Goal: Task Accomplishment & Management: Use online tool/utility

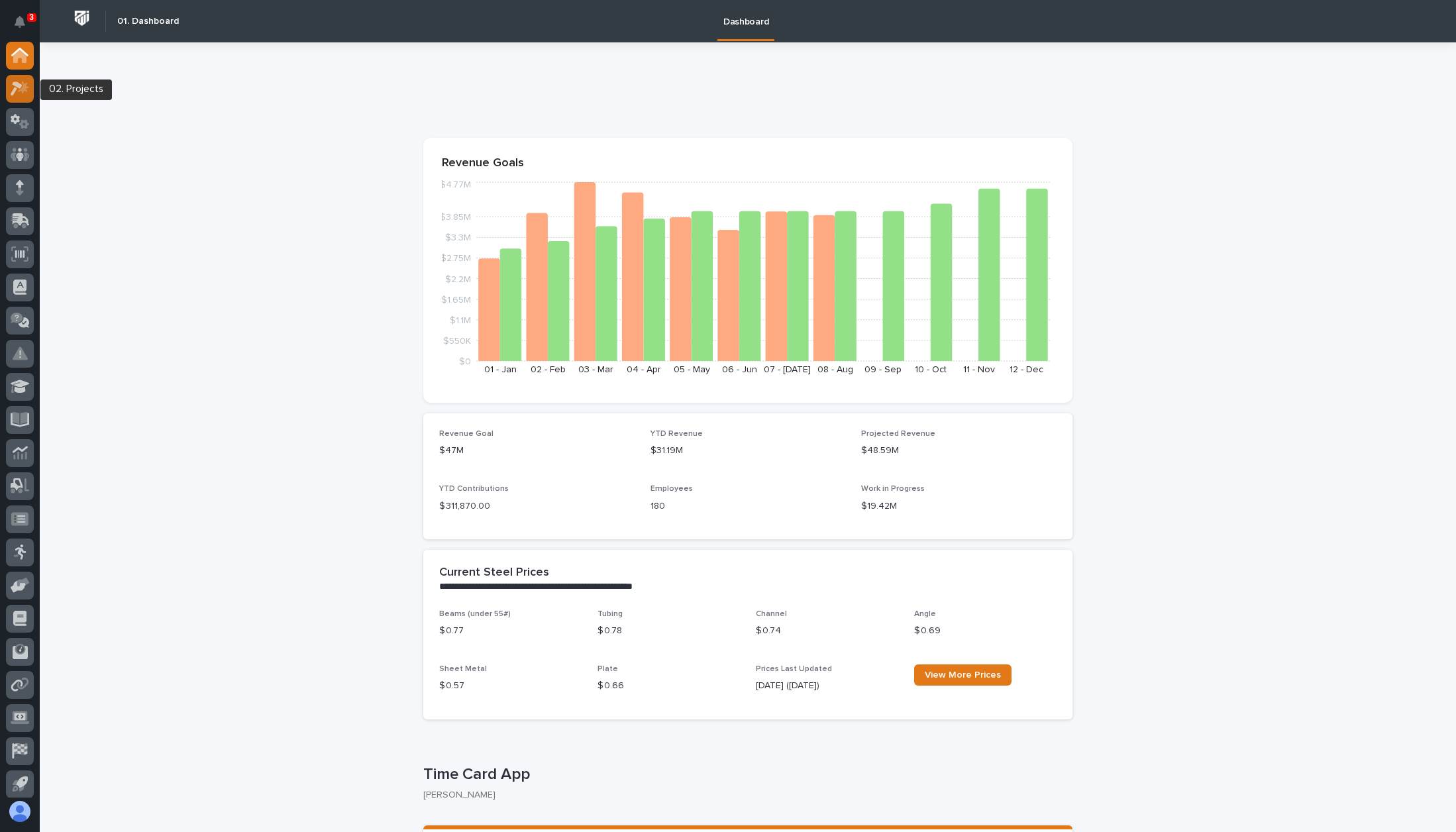
click at [25, 84] on icon at bounding box center [24, 88] width 11 height 13
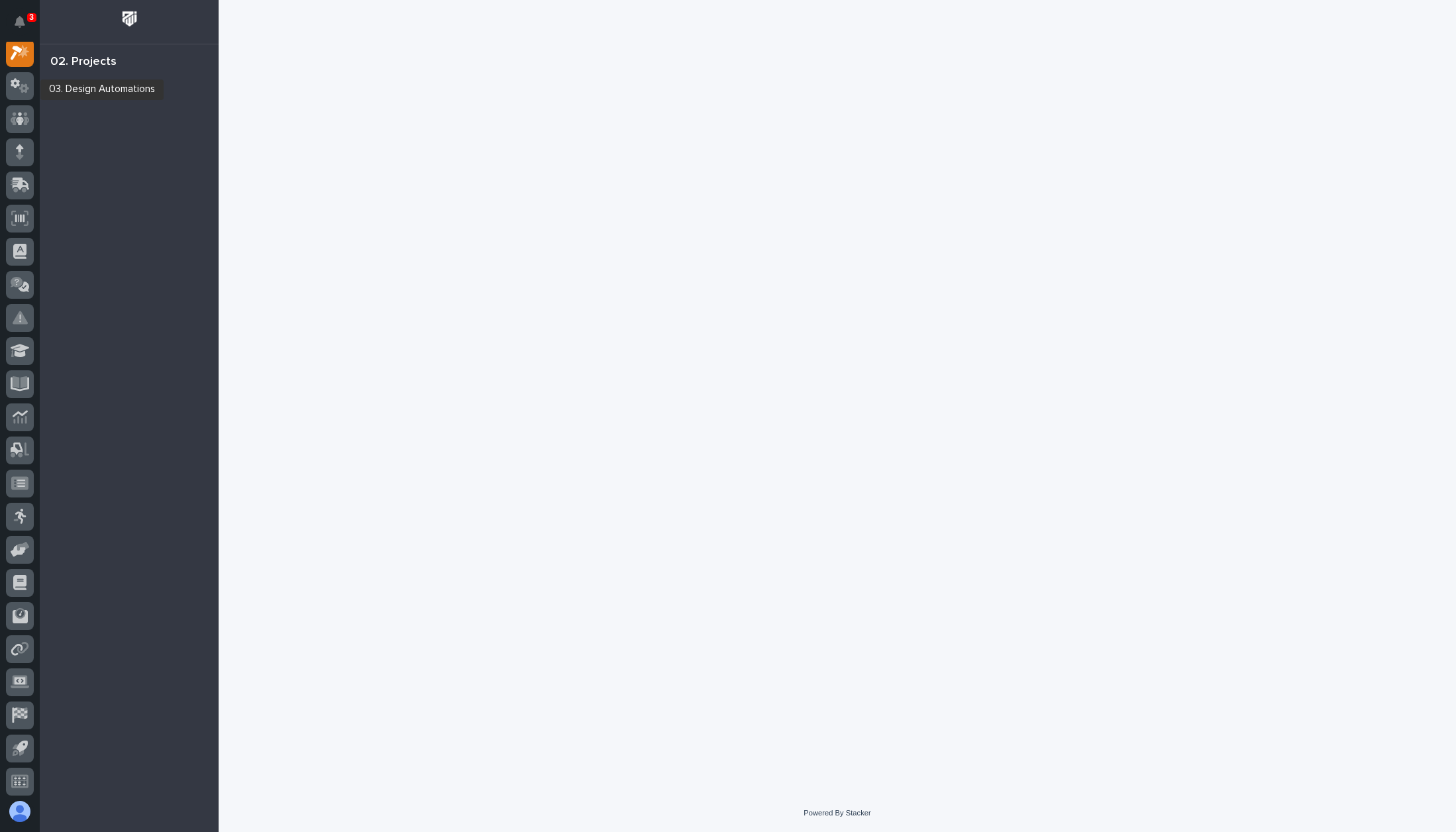
scroll to position [33, 0]
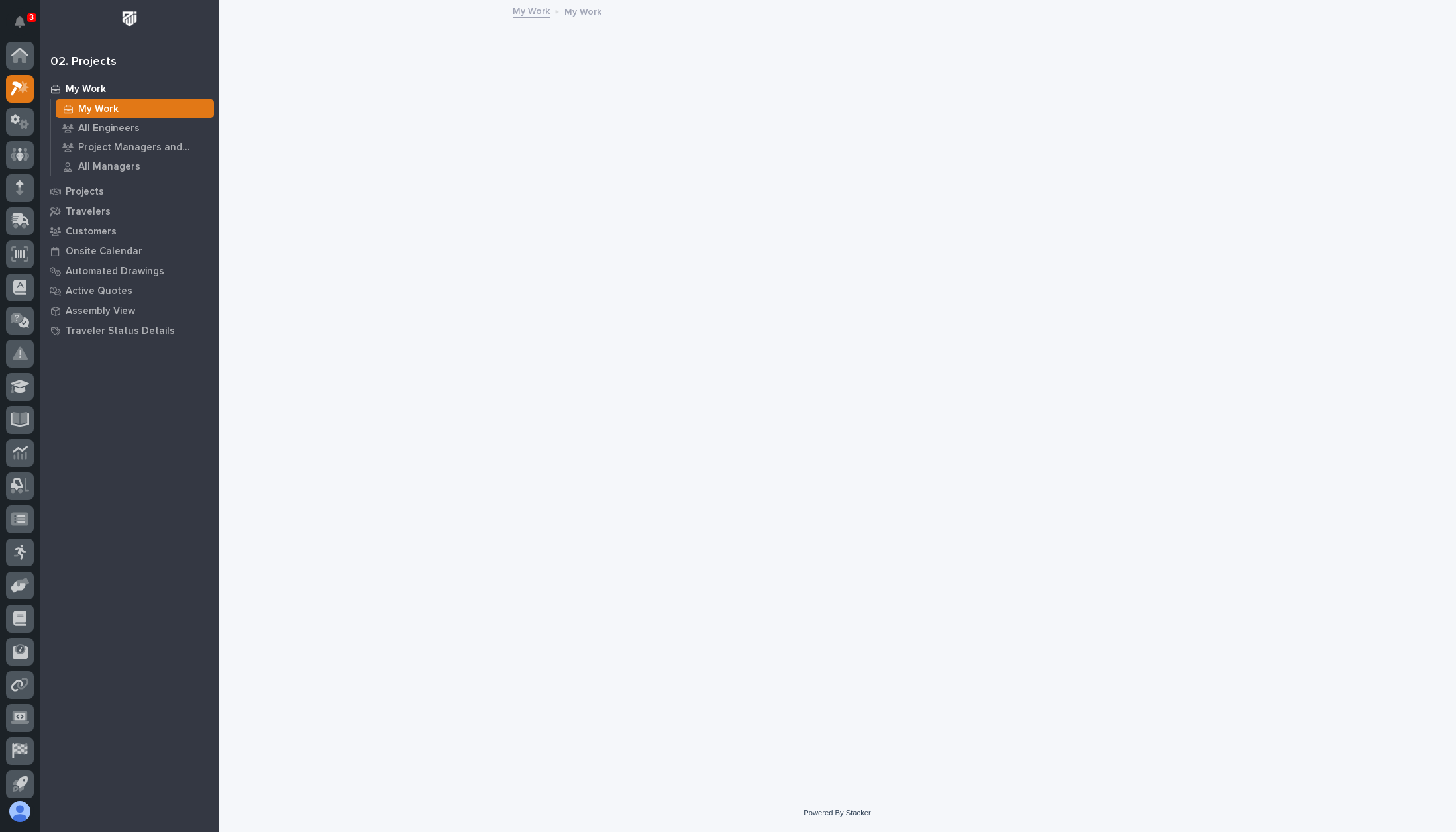
scroll to position [33, 0]
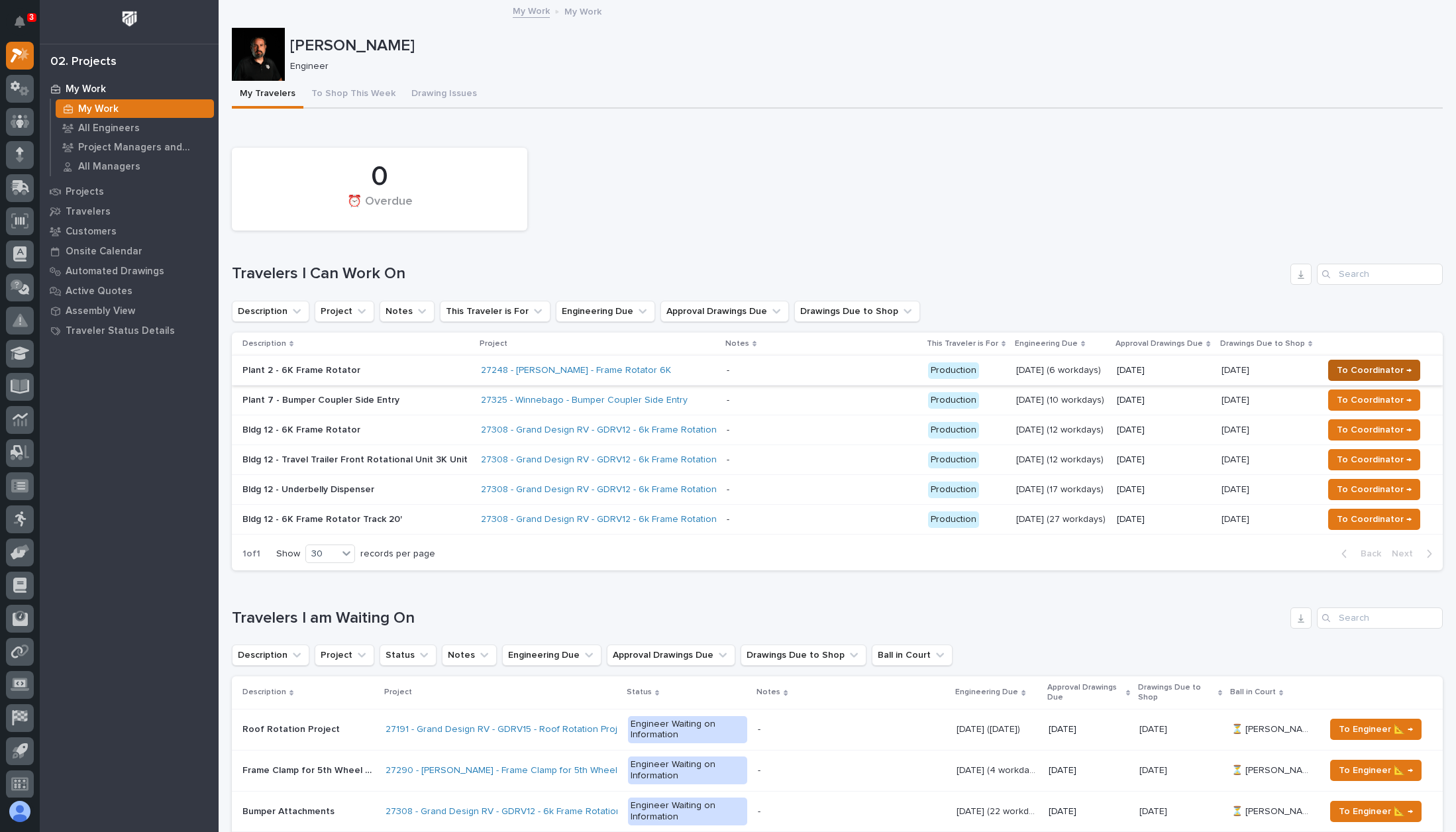
click at [1379, 367] on span "To Coordinator →" at bounding box center [1374, 370] width 74 height 16
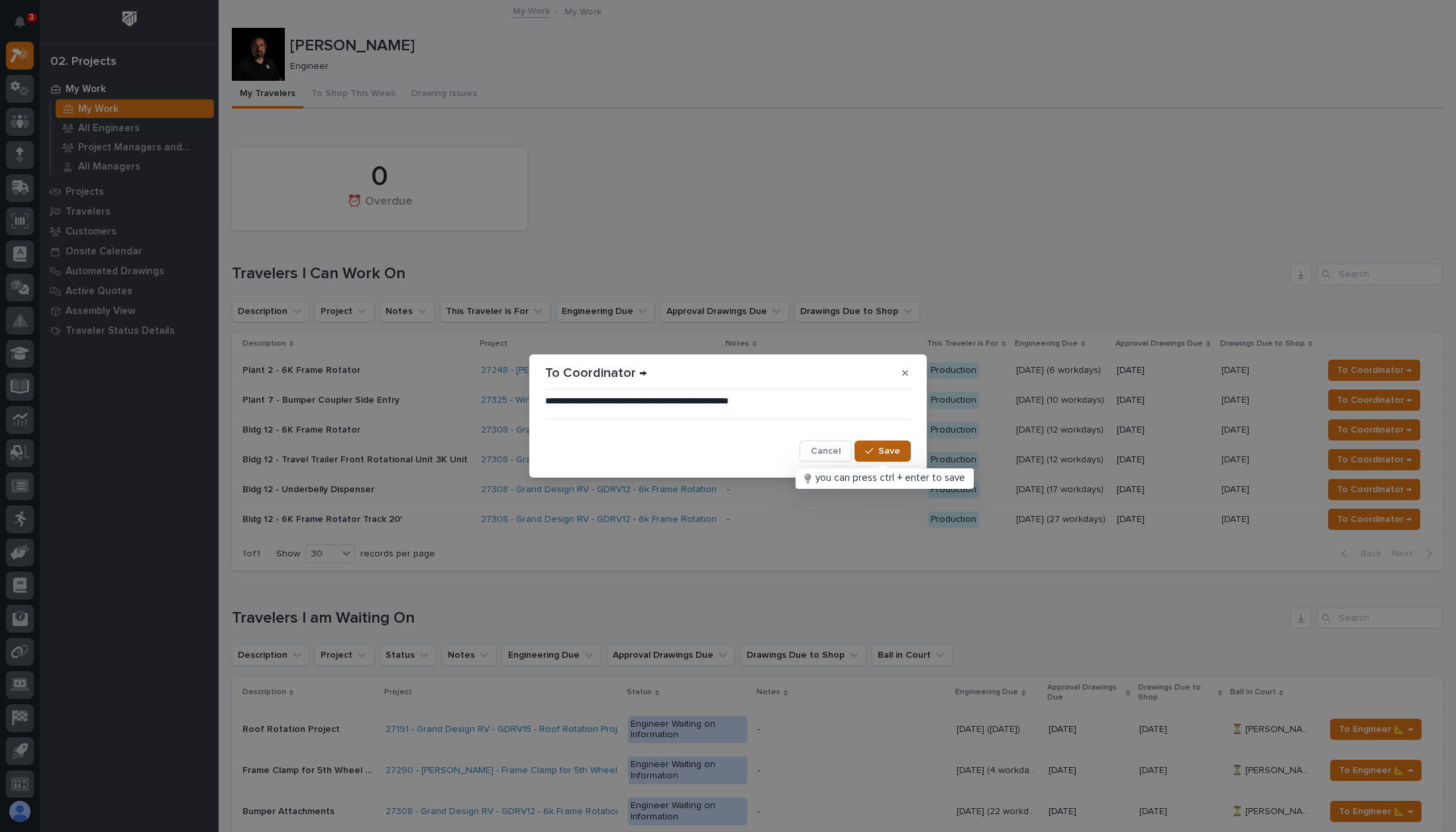
click at [895, 453] on span "Save" at bounding box center [888, 450] width 22 height 11
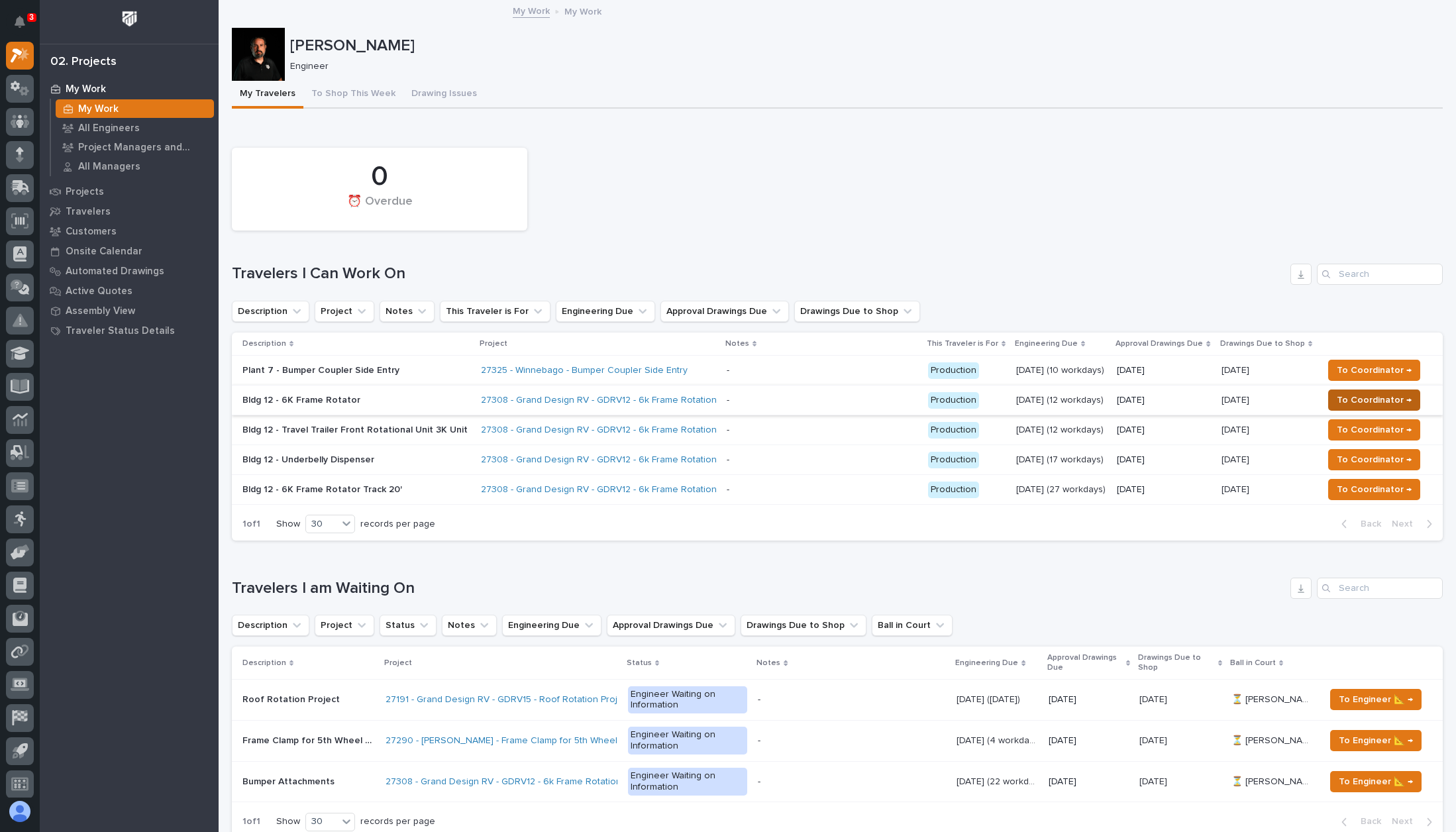
click at [1358, 398] on span "To Coordinator →" at bounding box center [1374, 400] width 74 height 16
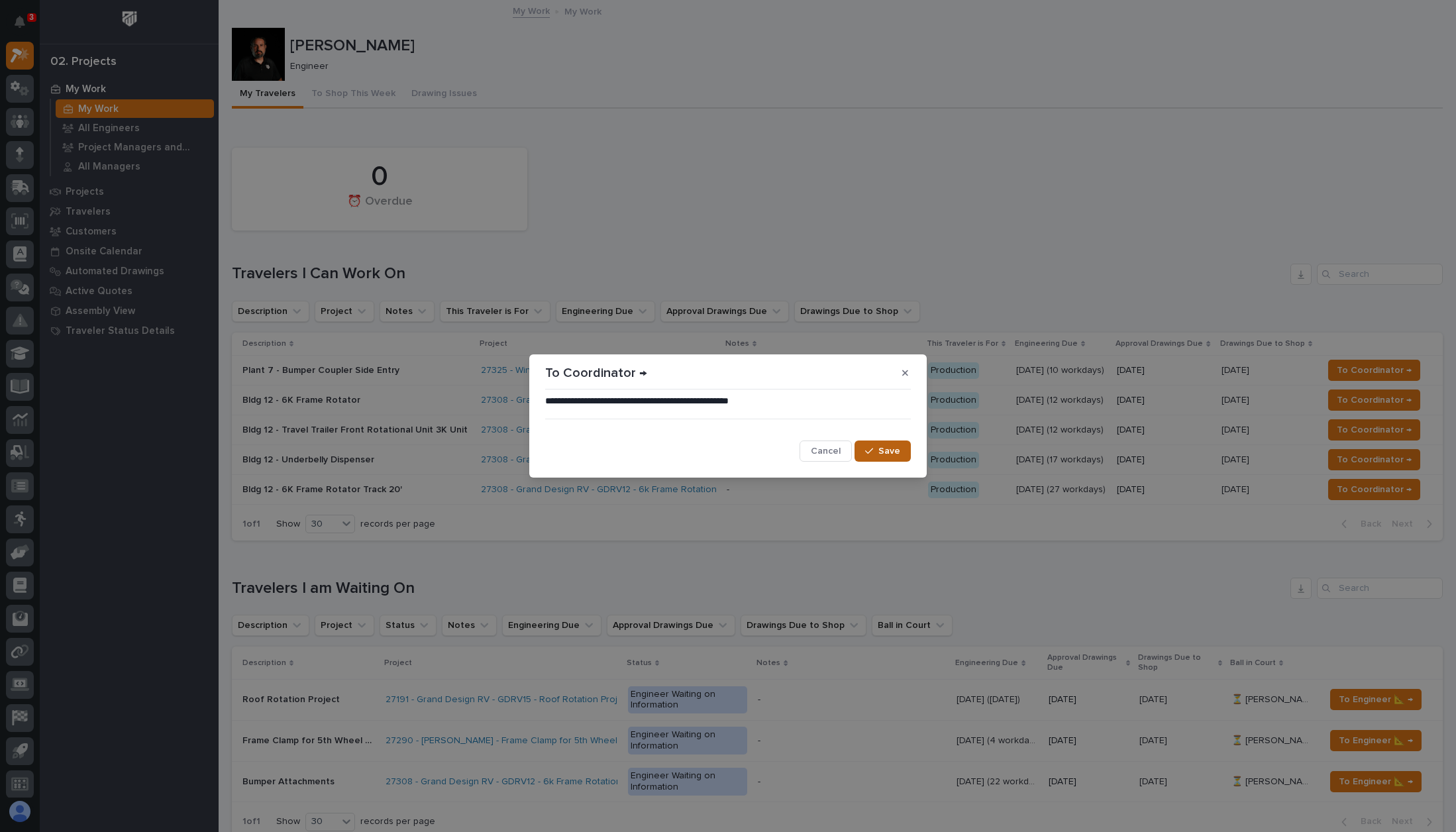
click at [902, 447] on button "Save" at bounding box center [882, 451] width 56 height 21
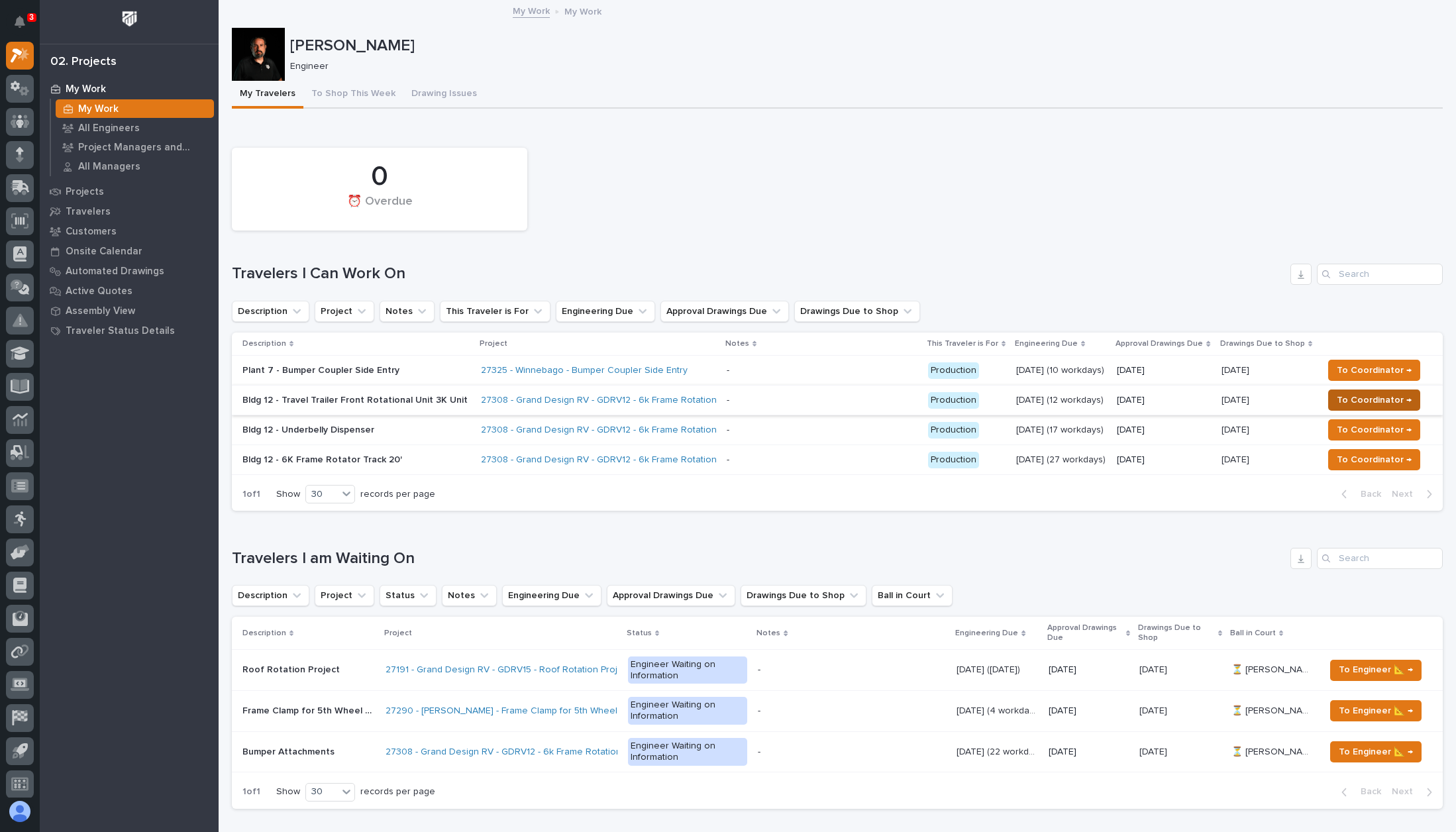
click at [1374, 398] on span "To Coordinator →" at bounding box center [1374, 400] width 74 height 16
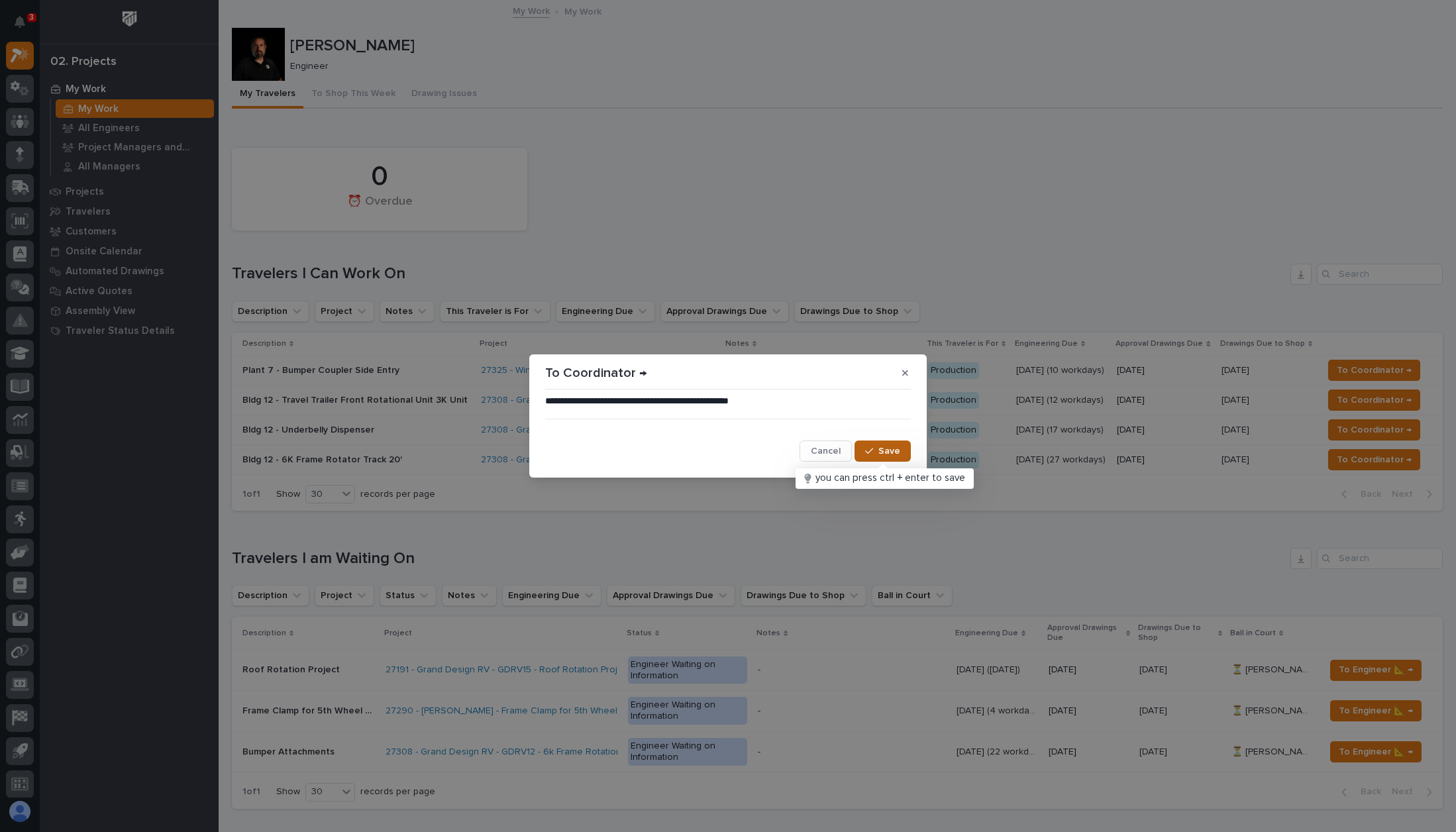
click at [878, 452] on div "button" at bounding box center [872, 451] width 13 height 10
